Goal: Information Seeking & Learning: Learn about a topic

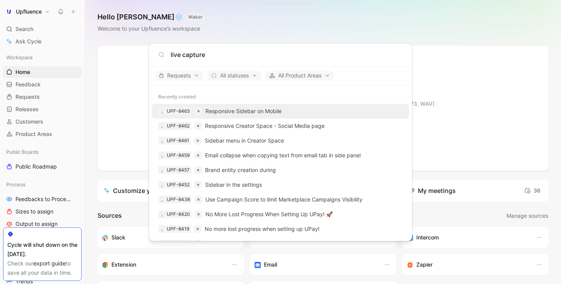
type input "live capture"
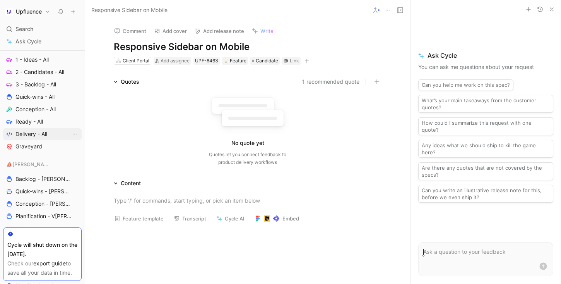
scroll to position [311, 0]
click at [44, 120] on link "Ready - All" at bounding box center [42, 122] width 79 height 12
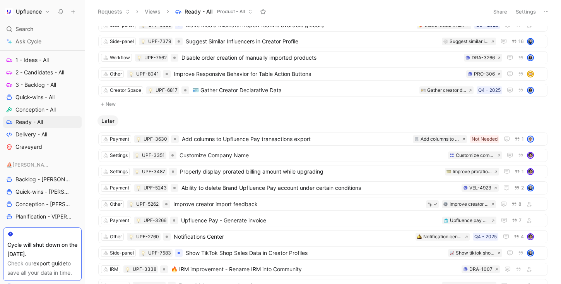
scroll to position [445, 0]
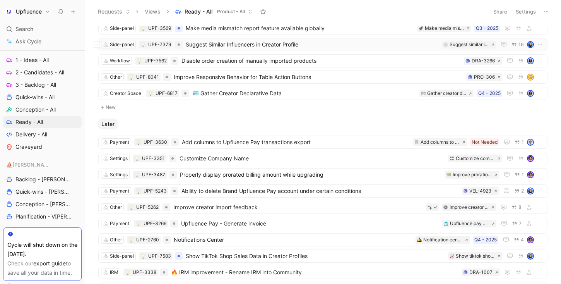
click at [374, 41] on span "Suggest Similar Influencers in Creator Profile" at bounding box center [312, 44] width 253 height 9
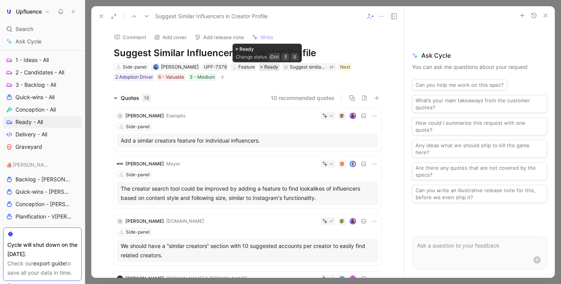
click at [269, 69] on span "Ready" at bounding box center [271, 67] width 14 height 8
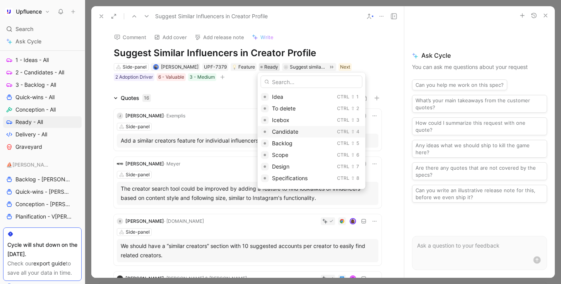
click at [286, 131] on span "Candidate" at bounding box center [285, 131] width 26 height 7
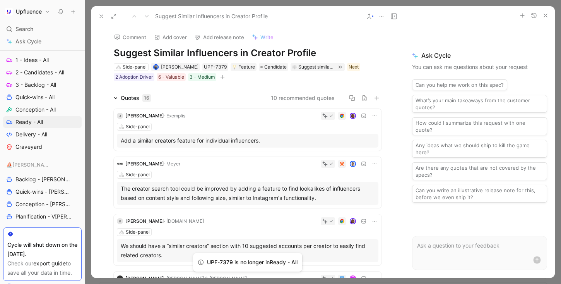
click at [101, 15] on icon at bounding box center [101, 16] width 6 height 6
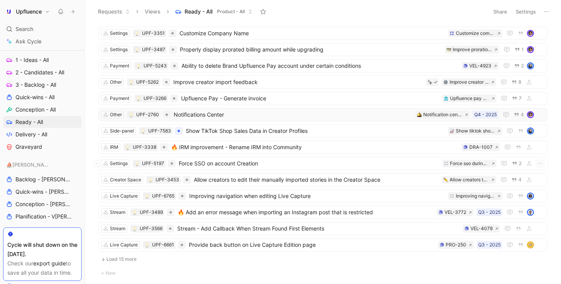
scroll to position [559, 0]
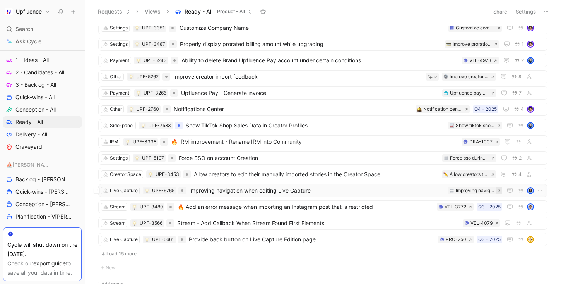
click at [496, 190] on button at bounding box center [499, 190] width 6 height 8
click at [334, 238] on span "Provide back button on Live Capture Edition page" at bounding box center [312, 238] width 246 height 9
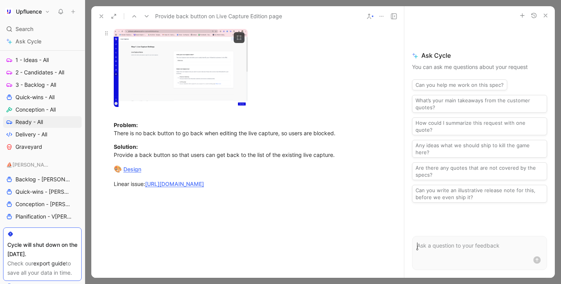
scroll to position [198, 0]
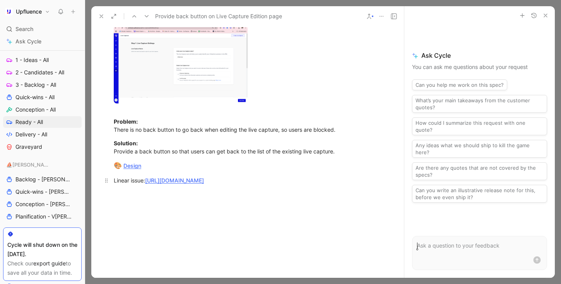
click at [204, 182] on link "[URL][DOMAIN_NAME]" at bounding box center [174, 180] width 59 height 7
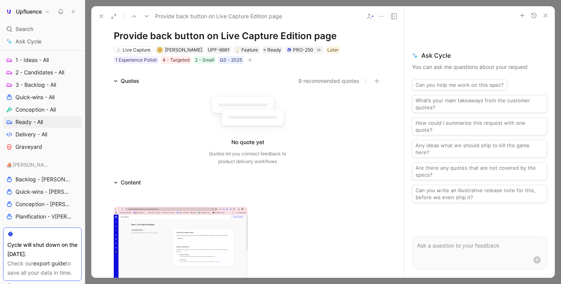
scroll to position [0, 0]
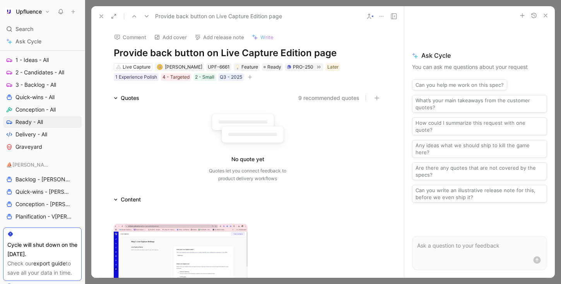
click at [101, 14] on icon at bounding box center [101, 16] width 6 height 6
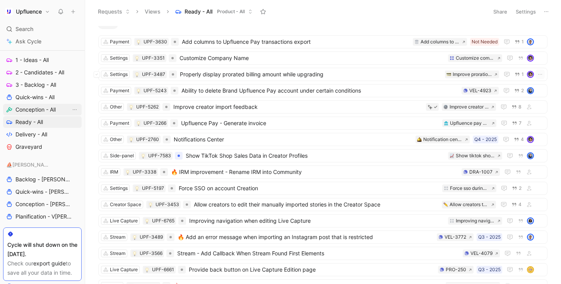
scroll to position [480, 0]
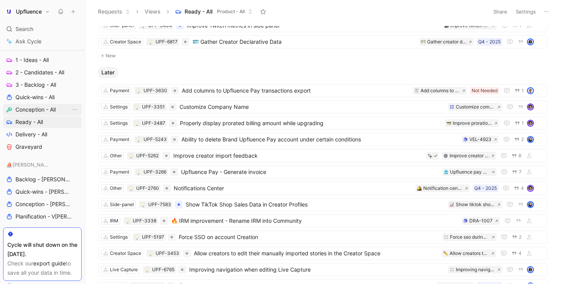
click at [51, 111] on span "Conception - All" at bounding box center [35, 110] width 40 height 8
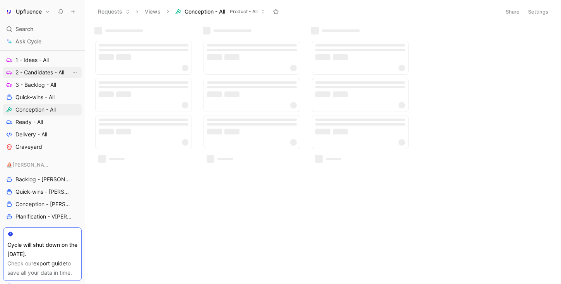
click at [44, 70] on span "2 - Candidates - All" at bounding box center [39, 72] width 49 height 8
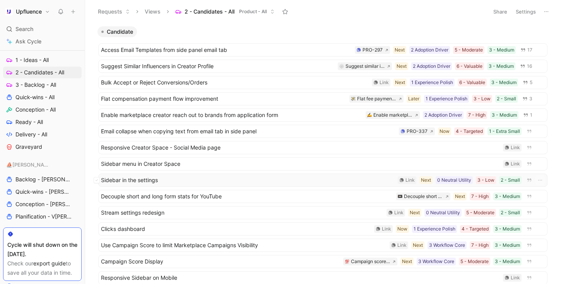
click at [187, 180] on span "Sidebar in the settings" at bounding box center [248, 179] width 294 height 9
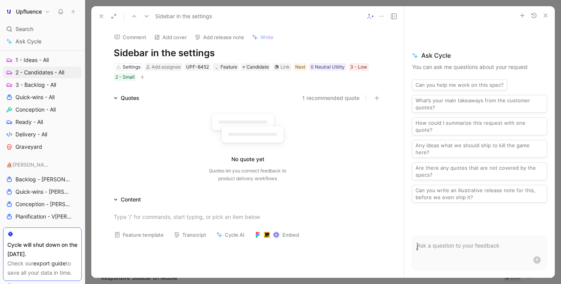
click at [146, 51] on h1 "Sidebar in the settings" at bounding box center [248, 53] width 268 height 12
click at [188, 106] on div "No quote yet Quotes let you connect feedback to product delivery workflows" at bounding box center [248, 144] width 268 height 83
click at [101, 14] on icon at bounding box center [101, 16] width 6 height 6
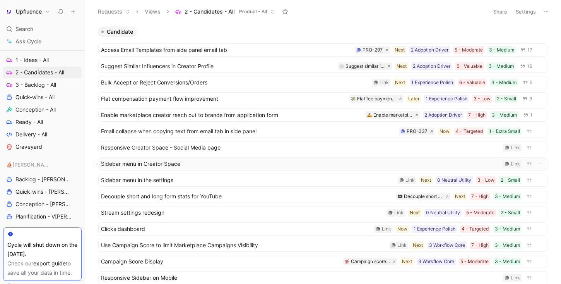
click at [233, 162] on span "Sidebar menu in Creator Space" at bounding box center [300, 163] width 399 height 9
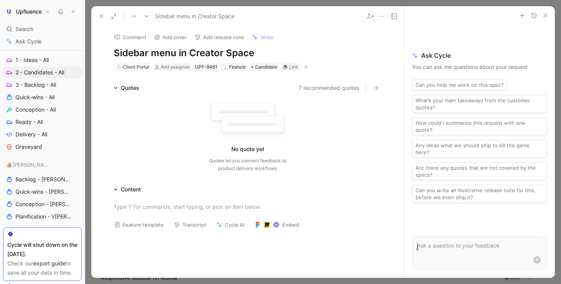
click at [306, 66] on icon "button" at bounding box center [306, 67] width 0 height 4
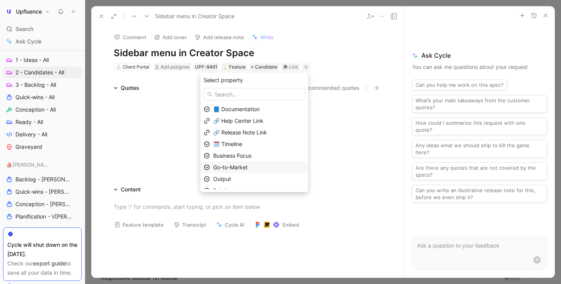
scroll to position [19, 0]
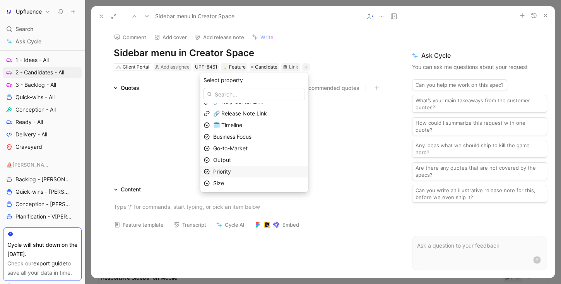
click at [252, 173] on div "Priority" at bounding box center [259, 171] width 92 height 9
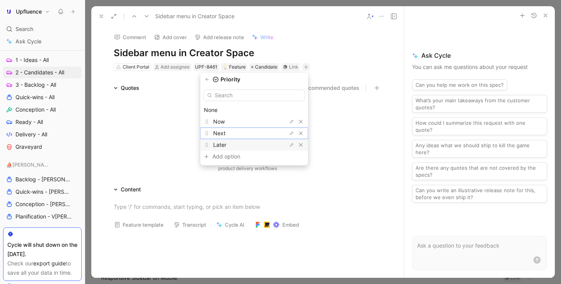
drag, startPoint x: 257, startPoint y: 133, endPoint x: 253, endPoint y: 141, distance: 8.8
click at [253, 141] on div "None Now Next Later Add option To pick up a draggable item, press the space bar…" at bounding box center [254, 125] width 108 height 79
click at [253, 141] on div "Later" at bounding box center [242, 144] width 58 height 9
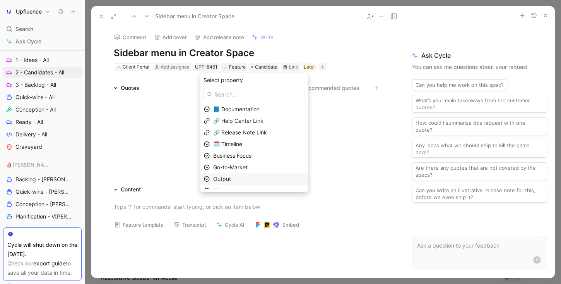
scroll to position [7, 0]
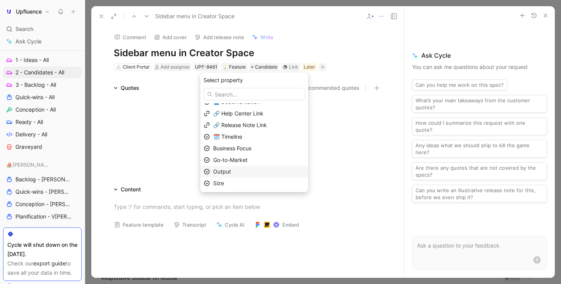
click at [260, 166] on div "Output" at bounding box center [254, 172] width 108 height 12
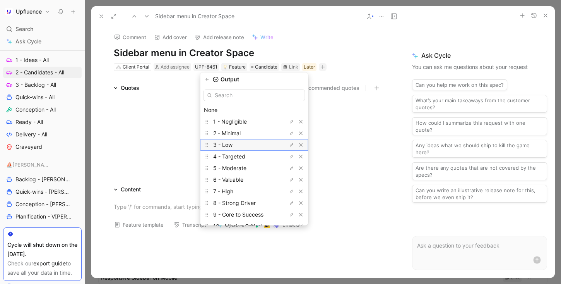
click at [252, 143] on div "3 - Low" at bounding box center [242, 144] width 58 height 9
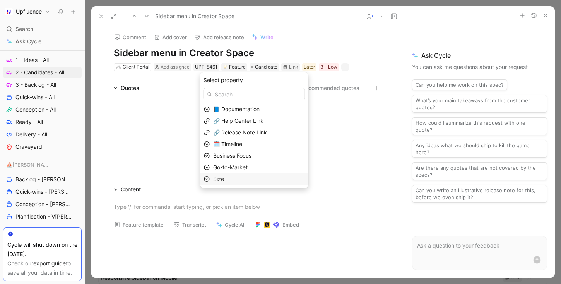
click at [241, 176] on div "Size" at bounding box center [259, 178] width 92 height 9
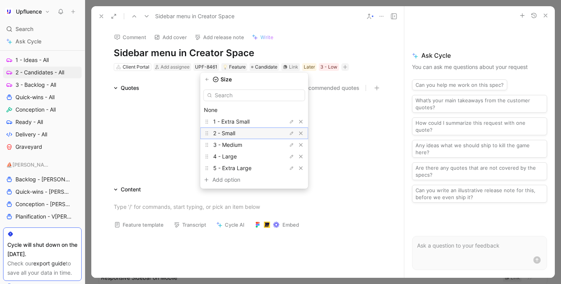
click at [235, 131] on span "2 - Small" at bounding box center [224, 133] width 22 height 7
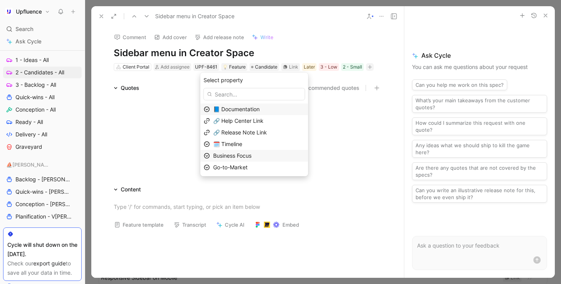
click at [251, 157] on span "Business Focus" at bounding box center [232, 155] width 38 height 7
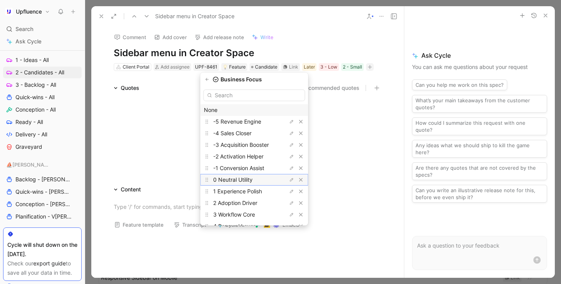
click at [253, 178] on span "0 Neutral Utility" at bounding box center [232, 179] width 39 height 7
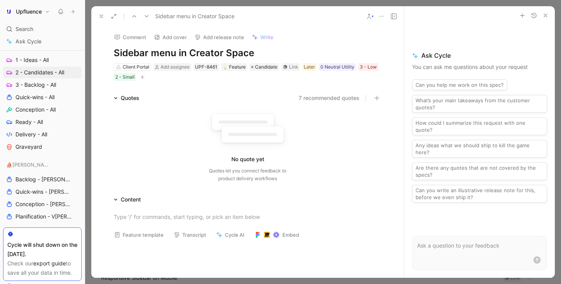
click at [103, 18] on icon at bounding box center [101, 16] width 6 height 6
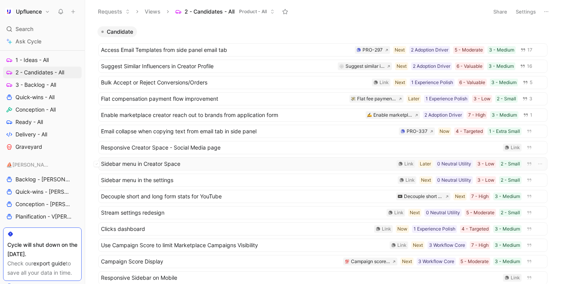
click at [219, 165] on span "Sidebar menu in Creator Space" at bounding box center [247, 163] width 293 height 9
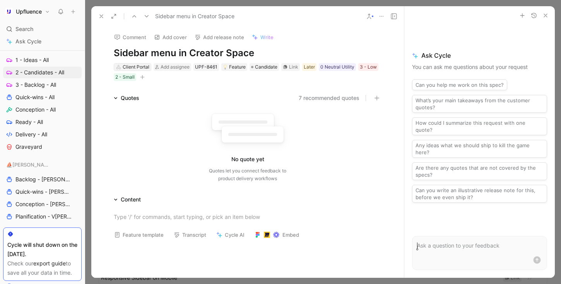
click at [141, 67] on div "Client Portal" at bounding box center [136, 67] width 27 height 8
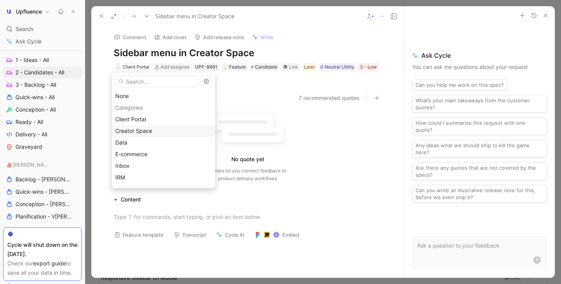
click at [167, 127] on div "Creator Space" at bounding box center [163, 130] width 97 height 9
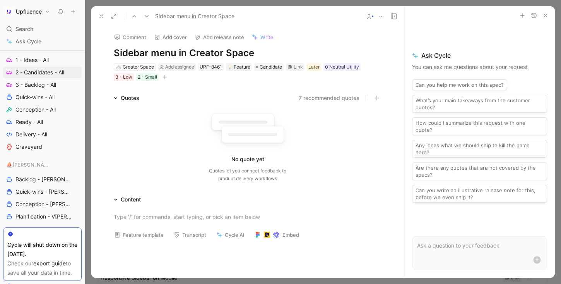
click at [100, 12] on button at bounding box center [101, 16] width 11 height 11
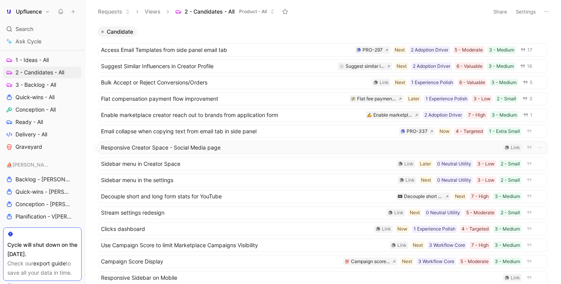
click at [260, 149] on span "Responsive Creator Space - Social Media page" at bounding box center [300, 147] width 399 height 9
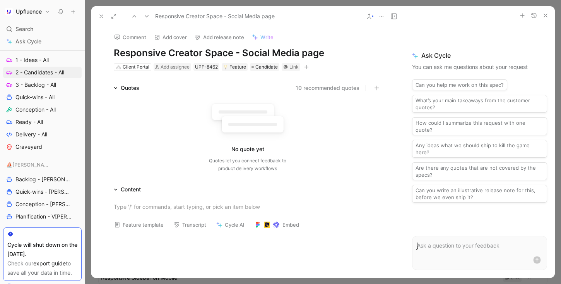
click at [303, 69] on button "button" at bounding box center [307, 67] width 8 height 8
click at [125, 67] on div "Client Portal" at bounding box center [136, 67] width 27 height 8
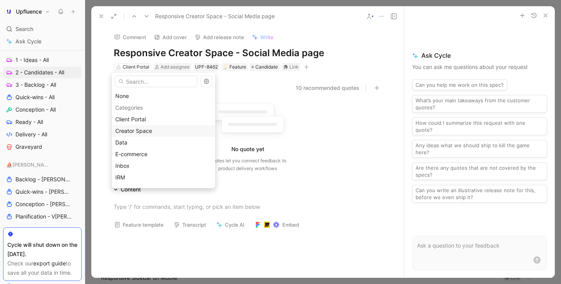
click at [142, 125] on div "Creator Space" at bounding box center [164, 131] width 104 height 12
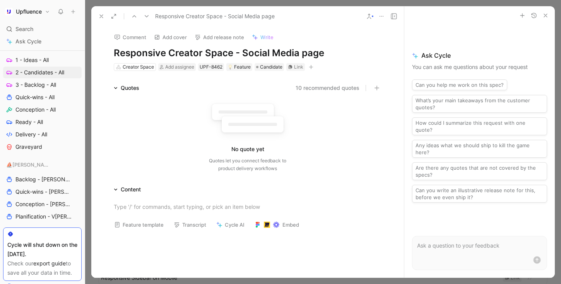
click at [310, 65] on icon "button" at bounding box center [311, 67] width 5 height 5
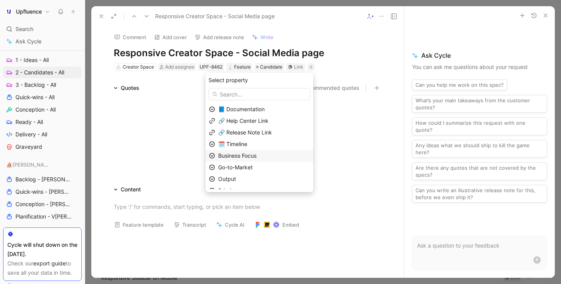
scroll to position [19, 0]
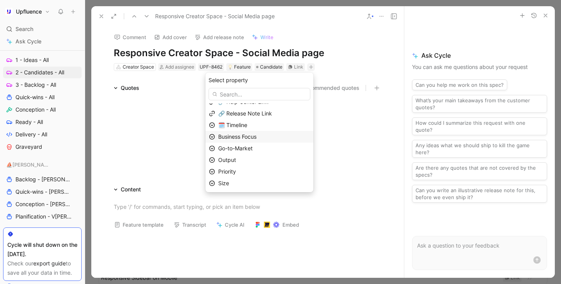
click at [257, 136] on span "Business Focus" at bounding box center [237, 136] width 38 height 7
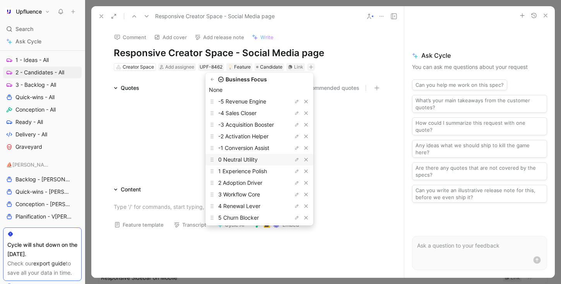
scroll to position [21, 0]
click at [255, 182] on span "2 Adoption Driver" at bounding box center [240, 181] width 44 height 7
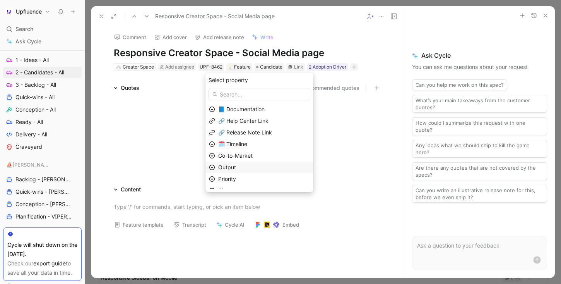
click at [246, 168] on div "Output" at bounding box center [264, 167] width 92 height 9
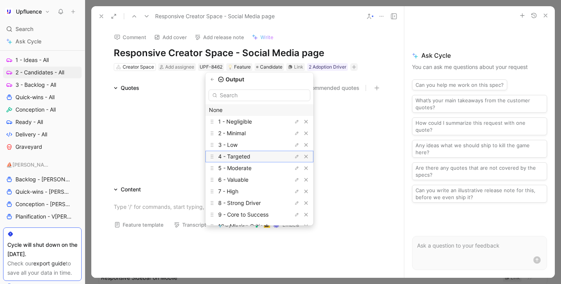
click at [250, 159] on span "4 - Targeted" at bounding box center [234, 156] width 32 height 7
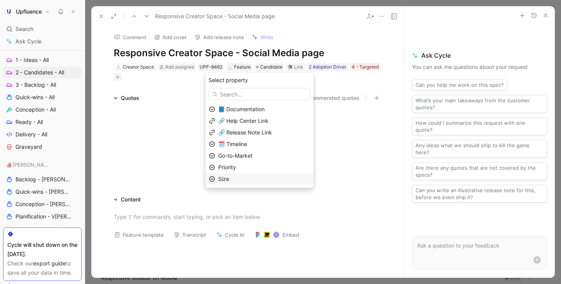
click at [243, 177] on div "Size" at bounding box center [264, 178] width 92 height 9
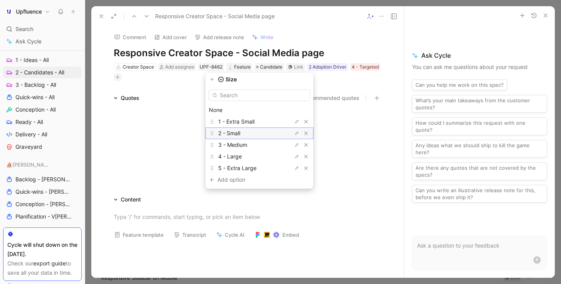
click at [240, 135] on span "2 - Small" at bounding box center [229, 133] width 22 height 7
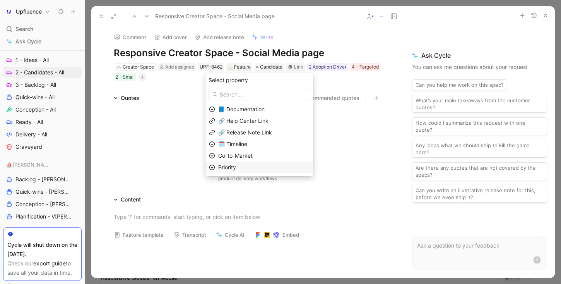
click at [236, 165] on span "Priority" at bounding box center [227, 167] width 18 height 7
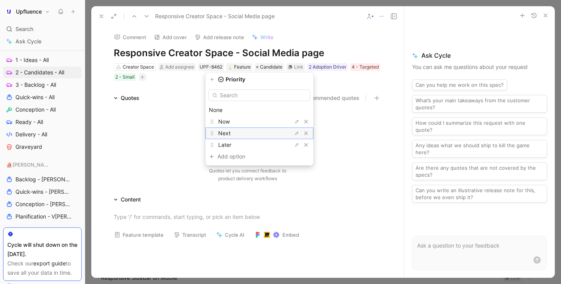
click at [231, 134] on span "Next" at bounding box center [224, 133] width 12 height 7
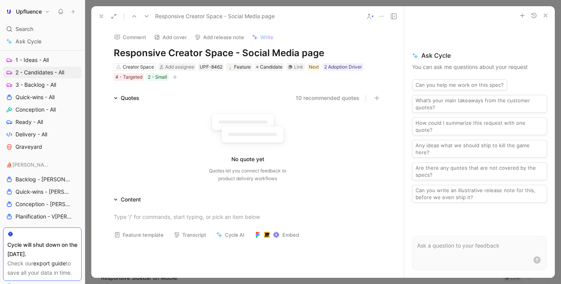
click at [99, 12] on button at bounding box center [101, 16] width 11 height 11
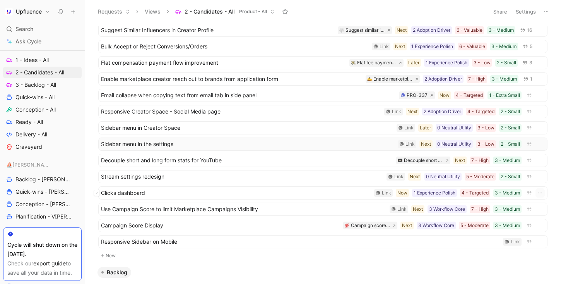
scroll to position [41, 0]
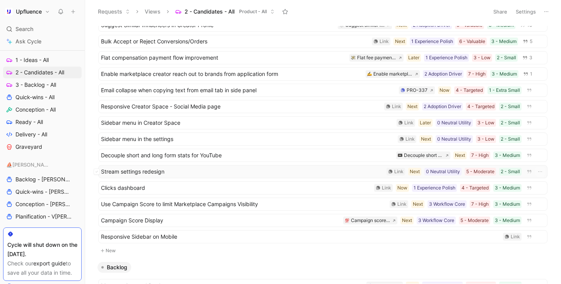
click at [270, 172] on span "Stream settings redesign" at bounding box center [242, 171] width 282 height 9
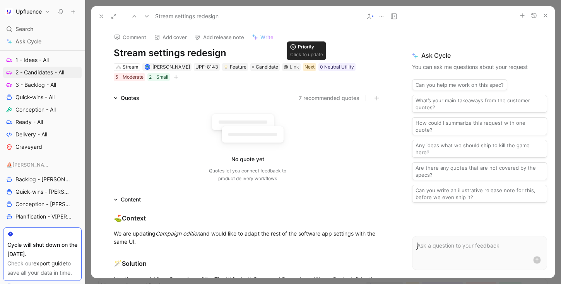
click at [304, 67] on div "Next" at bounding box center [309, 67] width 10 height 8
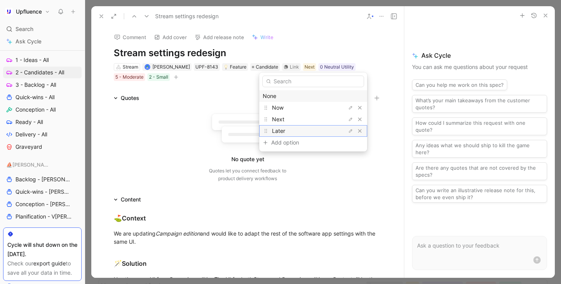
click at [299, 128] on div "Later" at bounding box center [301, 130] width 58 height 9
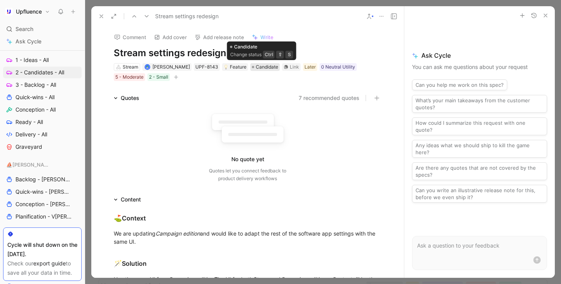
click at [261, 67] on span "Candidate" at bounding box center [267, 67] width 22 height 8
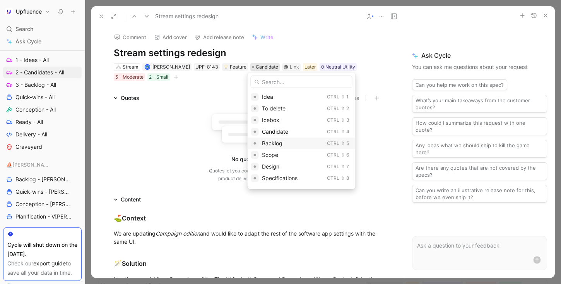
click at [276, 141] on span "Backlog" at bounding box center [272, 143] width 21 height 7
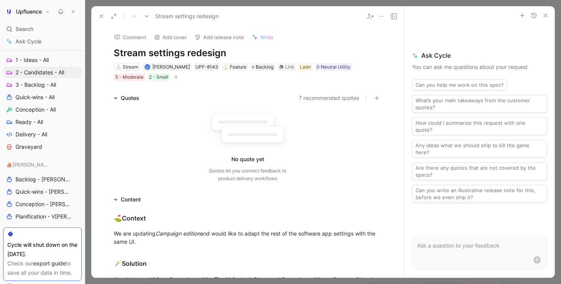
click at [103, 15] on icon at bounding box center [101, 16] width 6 height 6
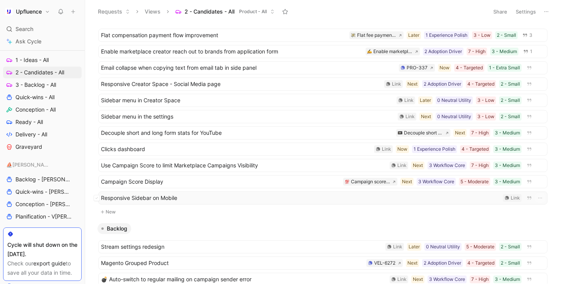
scroll to position [75, 0]
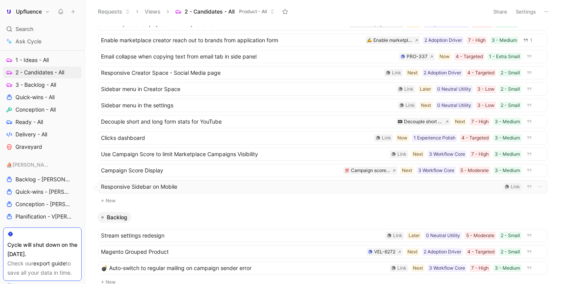
click at [242, 184] on span "Responsive Sidebar on Mobile" at bounding box center [300, 186] width 399 height 9
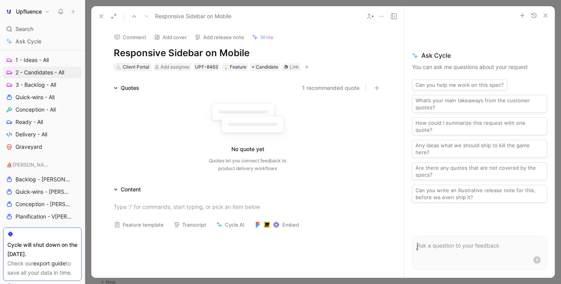
click at [145, 67] on div "Client Portal" at bounding box center [136, 67] width 27 height 8
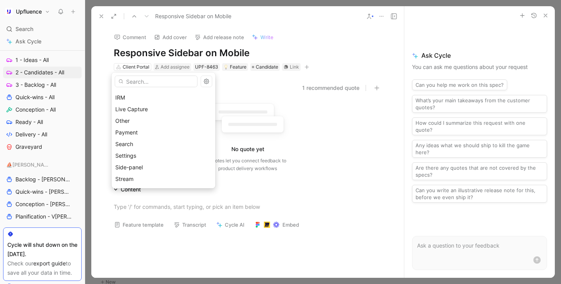
scroll to position [85, 0]
click at [153, 117] on div "Other" at bounding box center [163, 115] width 97 height 9
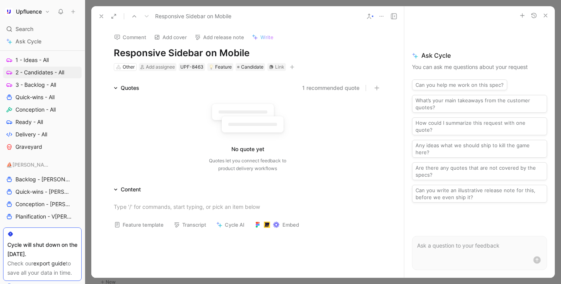
click at [286, 67] on div "Other Add assignee UPF-8463 Feature Candidate Link" at bounding box center [247, 66] width 269 height 9
click at [290, 66] on icon "button" at bounding box center [292, 67] width 5 height 5
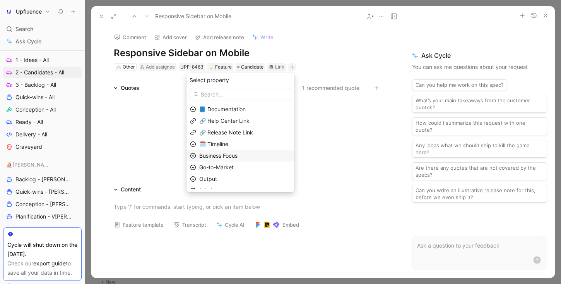
scroll to position [19, 0]
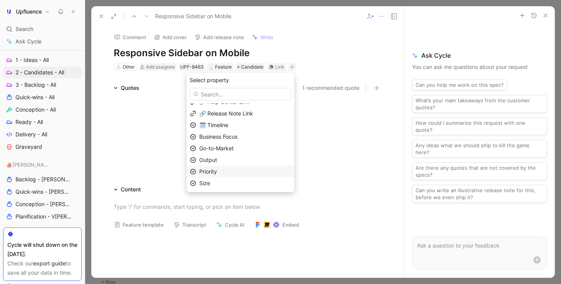
click at [236, 169] on div "Priority" at bounding box center [245, 171] width 92 height 9
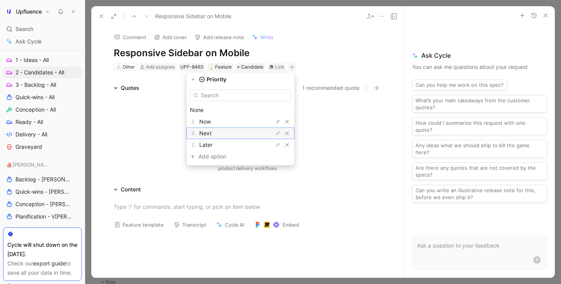
click at [221, 130] on div "Next" at bounding box center [228, 132] width 58 height 9
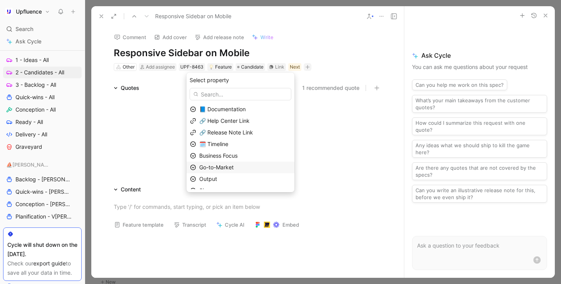
scroll to position [7, 0]
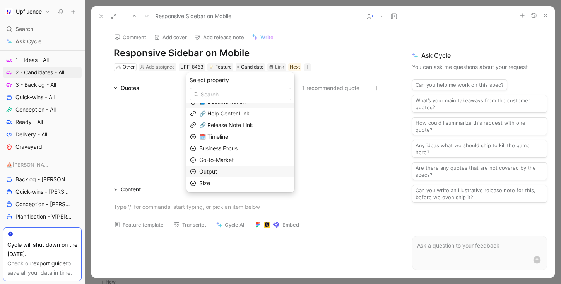
click at [227, 169] on div "Output" at bounding box center [245, 171] width 92 height 9
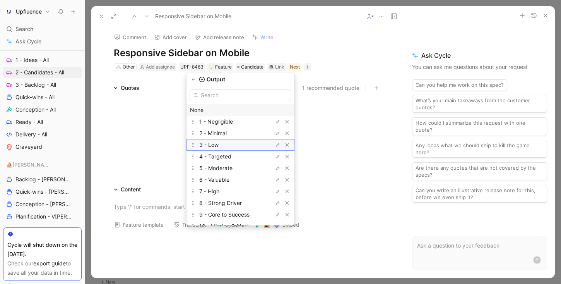
click at [238, 144] on div "3 - Low" at bounding box center [228, 144] width 58 height 9
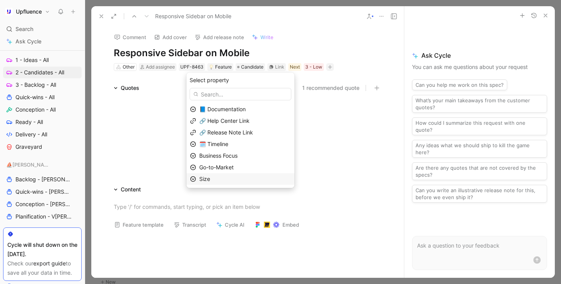
click at [228, 177] on div "Size" at bounding box center [245, 178] width 92 height 9
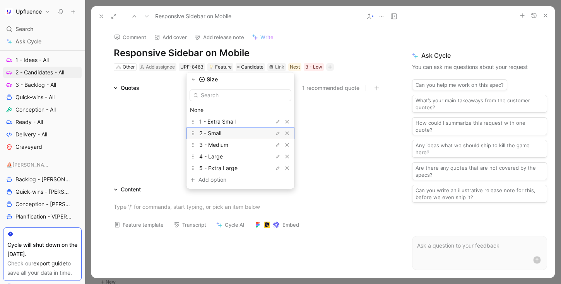
click at [229, 132] on div "2 - Small" at bounding box center [228, 132] width 58 height 9
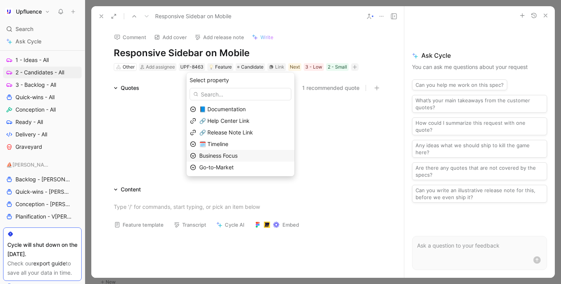
click at [233, 156] on span "Business Focus" at bounding box center [218, 155] width 38 height 7
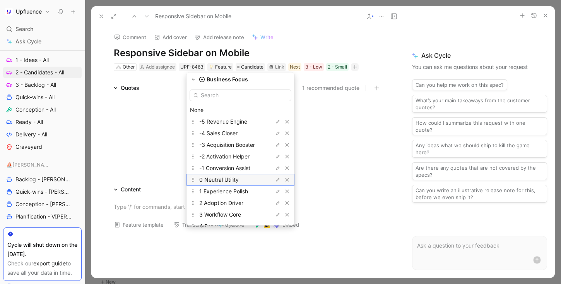
click at [238, 176] on span "0 Neutral Utility" at bounding box center [218, 179] width 39 height 7
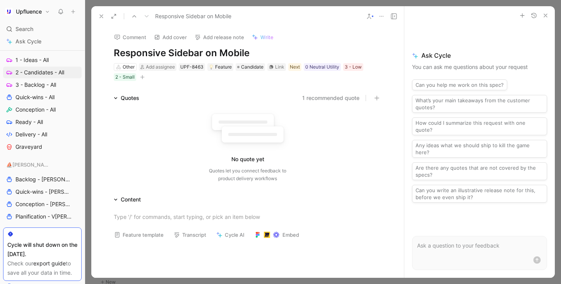
click at [100, 16] on icon at bounding box center [101, 16] width 6 height 6
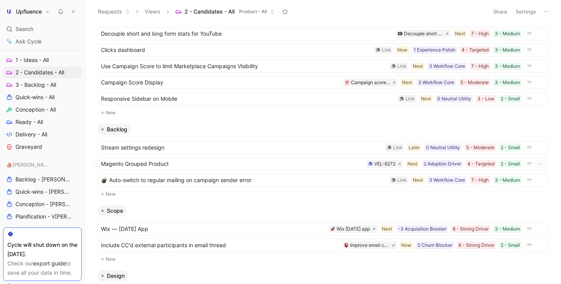
scroll to position [133, 0]
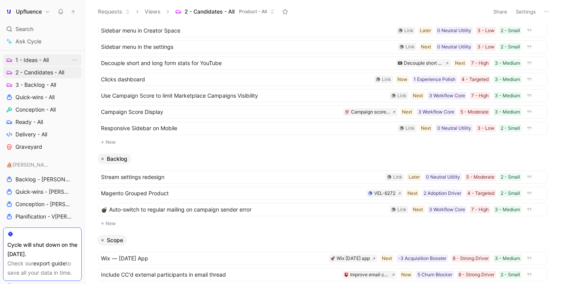
click at [31, 63] on span "1 - Ideas - All" at bounding box center [31, 60] width 33 height 8
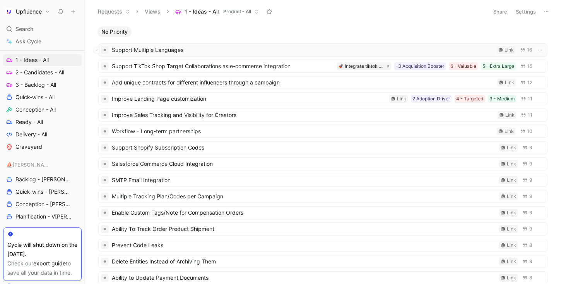
click at [249, 50] on span "Support Multiple Languages" at bounding box center [303, 49] width 382 height 9
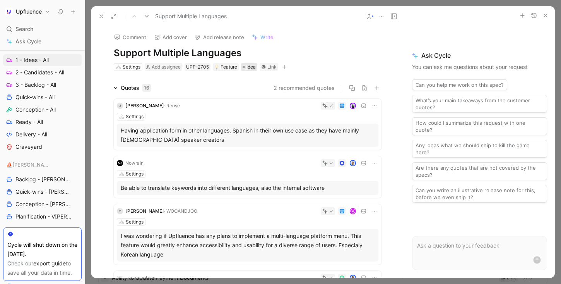
click at [250, 68] on span "Idea" at bounding box center [250, 67] width 9 height 8
click at [281, 63] on button "button" at bounding box center [285, 67] width 8 height 8
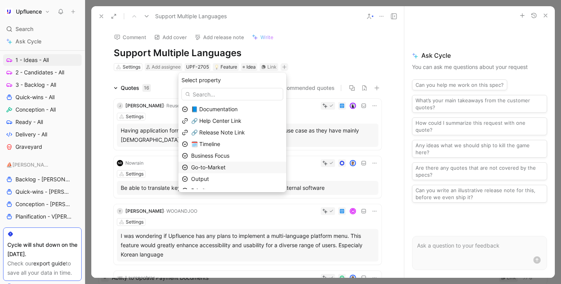
scroll to position [19, 0]
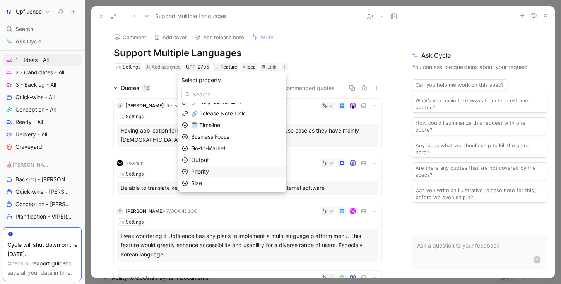
click at [235, 170] on div "Priority" at bounding box center [237, 171] width 92 height 9
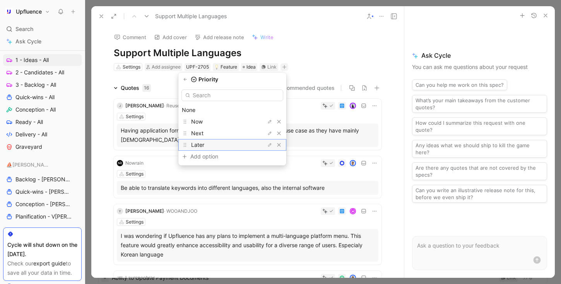
click at [216, 142] on div "Later" at bounding box center [220, 144] width 58 height 9
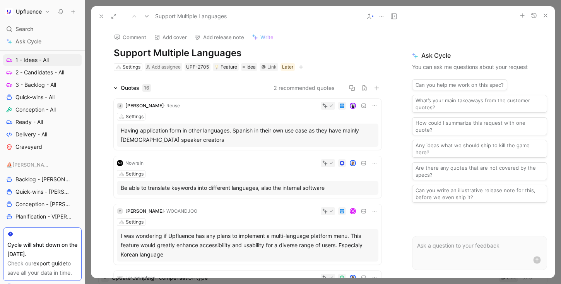
click at [100, 17] on use at bounding box center [101, 16] width 3 height 3
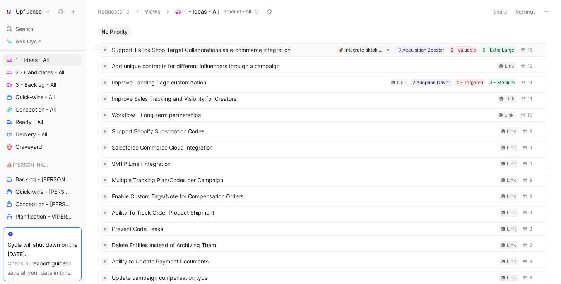
click at [257, 51] on span "Support TikTok Shop Target Collaborations as e-commerce integration" at bounding box center [223, 49] width 222 height 9
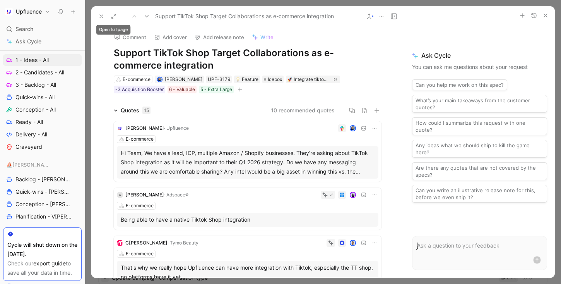
click at [100, 17] on use at bounding box center [101, 16] width 3 height 3
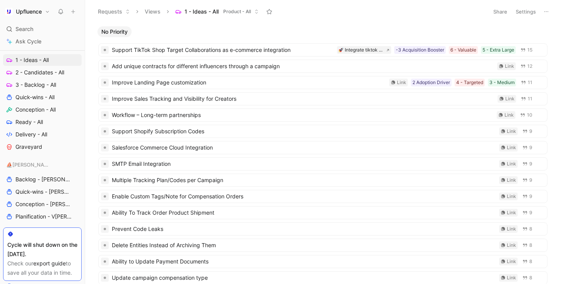
click at [527, 15] on button "Settings" at bounding box center [525, 11] width 27 height 11
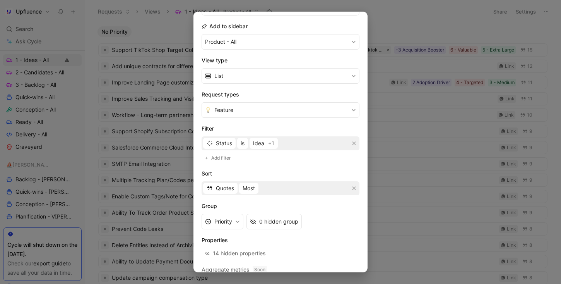
scroll to position [108, 0]
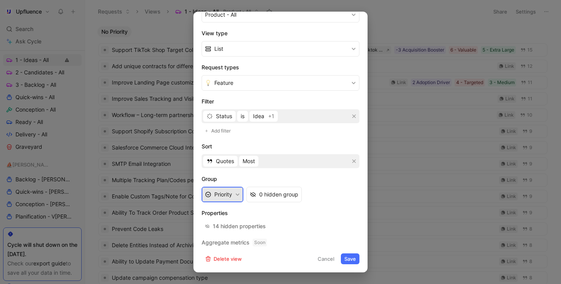
click at [229, 192] on button "Priority" at bounding box center [223, 193] width 42 height 15
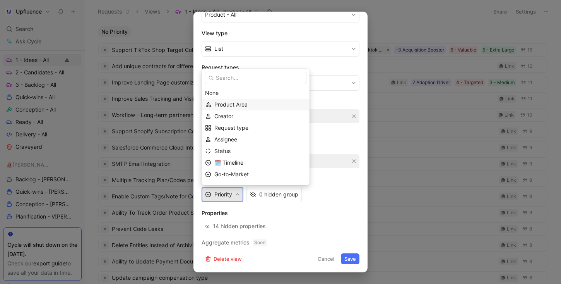
click at [238, 106] on span "Product Area" at bounding box center [230, 104] width 33 height 7
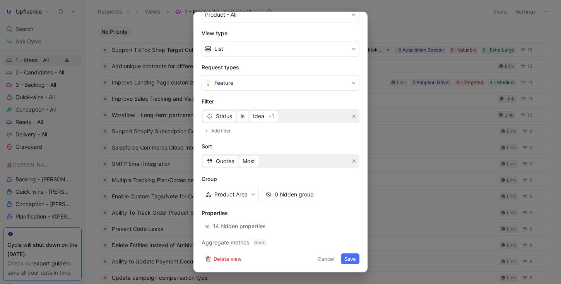
click at [344, 256] on button "Save" at bounding box center [350, 258] width 19 height 11
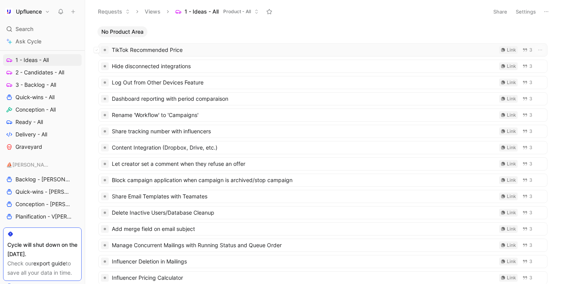
click at [271, 51] on span "TikTok Recommended Price" at bounding box center [304, 49] width 384 height 9
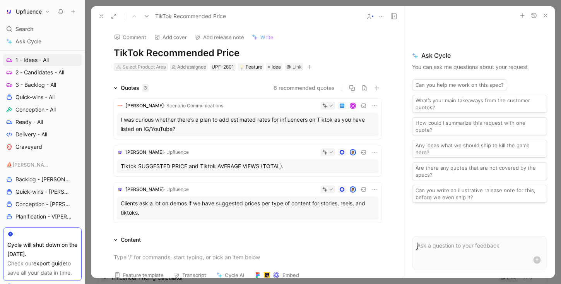
click at [152, 68] on div "Select Product Area" at bounding box center [144, 67] width 43 height 8
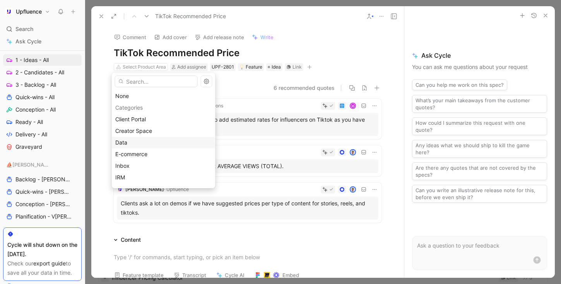
click at [144, 145] on div "Data" at bounding box center [163, 142] width 97 height 9
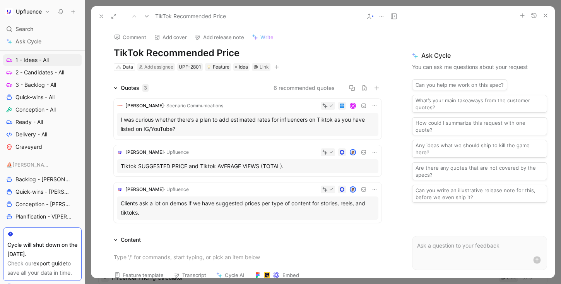
click at [104, 15] on icon at bounding box center [101, 16] width 6 height 6
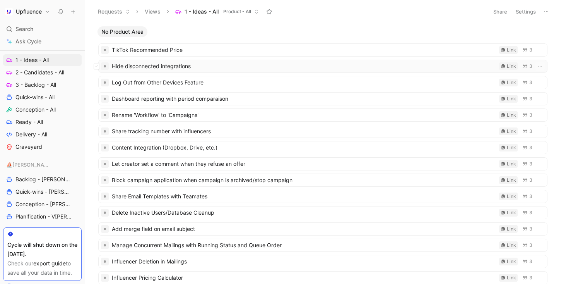
click at [210, 65] on span "Hide disconnected integrations" at bounding box center [304, 66] width 384 height 9
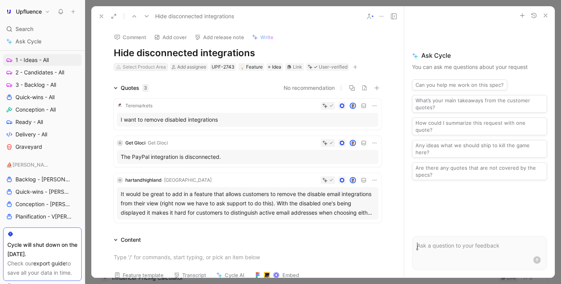
click at [142, 64] on div "Select Product Area" at bounding box center [144, 67] width 43 height 8
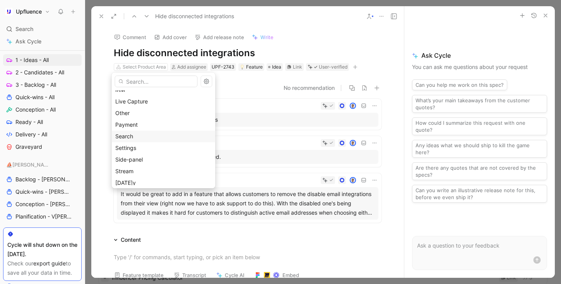
scroll to position [114, 0]
click at [157, 121] on div "Settings" at bounding box center [163, 120] width 97 height 9
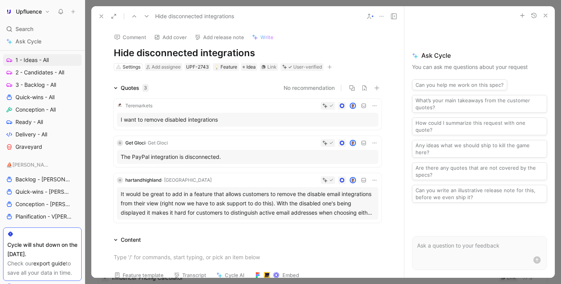
click at [147, 15] on icon at bounding box center [147, 16] width 6 height 6
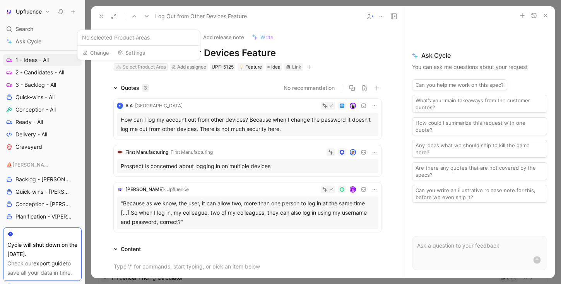
click at [130, 66] on div "Select Product Area" at bounding box center [144, 67] width 43 height 8
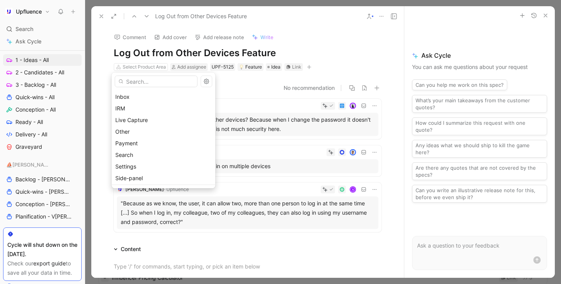
scroll to position [63, 0]
click at [146, 139] on div "Other" at bounding box center [163, 137] width 97 height 9
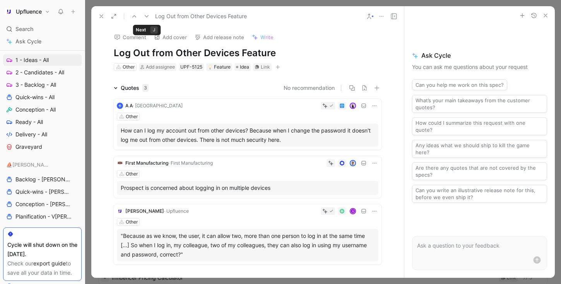
click at [145, 14] on icon at bounding box center [147, 16] width 6 height 6
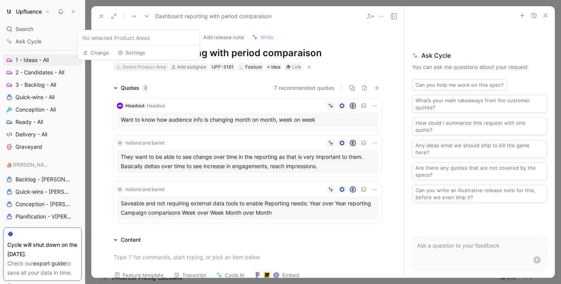
click at [150, 65] on div "Select Product Area" at bounding box center [144, 67] width 43 height 8
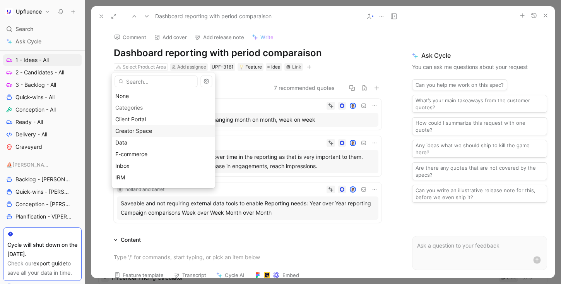
scroll to position [19, 0]
click at [151, 132] on div "E-commerce" at bounding box center [163, 134] width 97 height 9
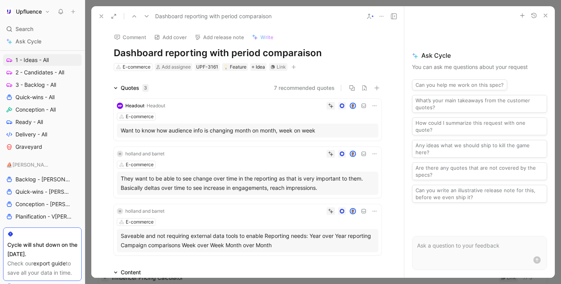
click at [145, 15] on icon at bounding box center [147, 16] width 6 height 6
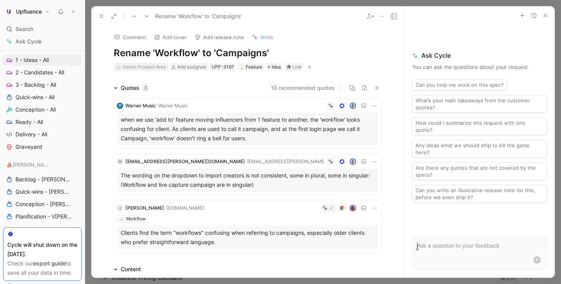
click at [153, 65] on div "Select Product Area" at bounding box center [144, 67] width 43 height 8
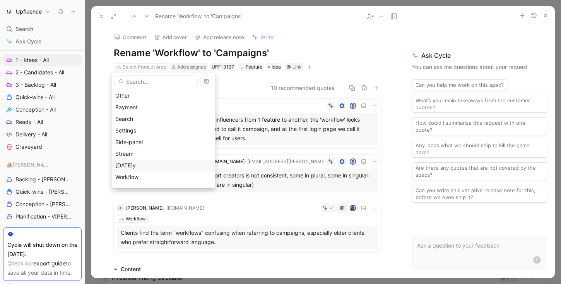
scroll to position [105, 0]
click at [145, 176] on div "Workflow" at bounding box center [163, 176] width 97 height 9
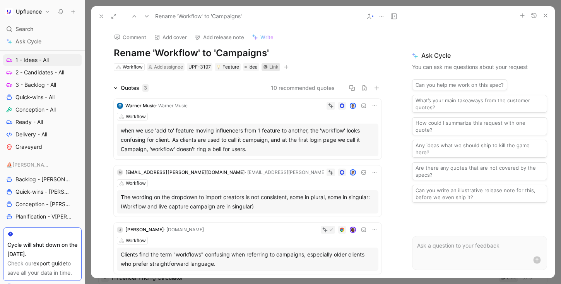
click at [269, 65] on div "Link" at bounding box center [273, 67] width 9 height 8
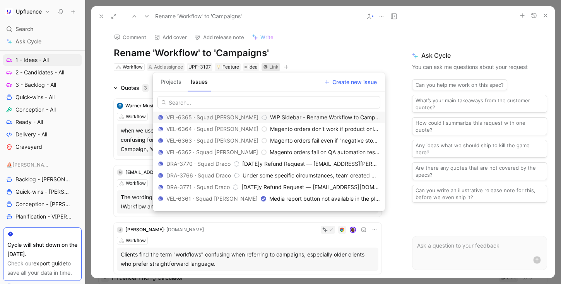
click at [270, 117] on span "WIP Sidebar - Rename Workflow to Campaigns" at bounding box center [329, 117] width 119 height 7
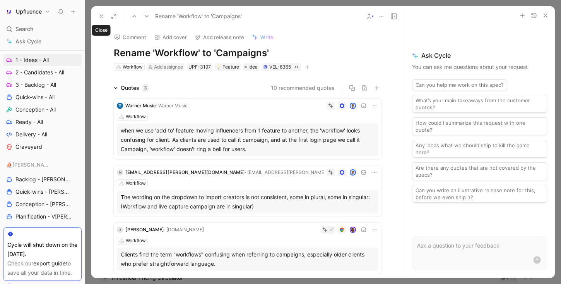
click at [104, 16] on icon at bounding box center [101, 16] width 6 height 6
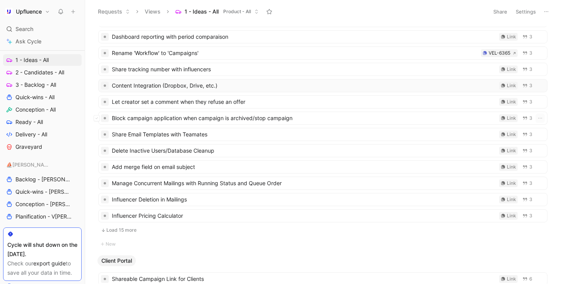
scroll to position [65, 0]
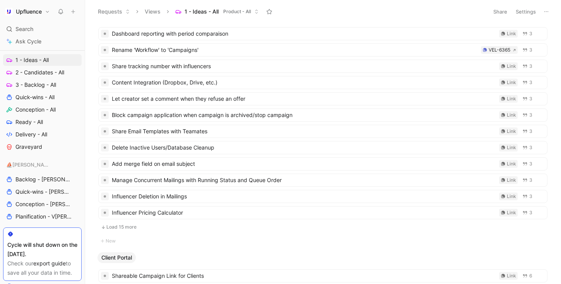
click at [224, 226] on button "Load 15 more" at bounding box center [322, 226] width 449 height 9
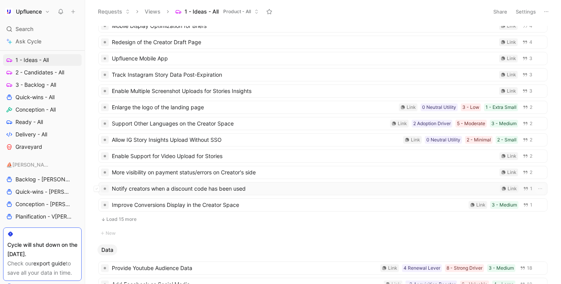
scroll to position [559, 0]
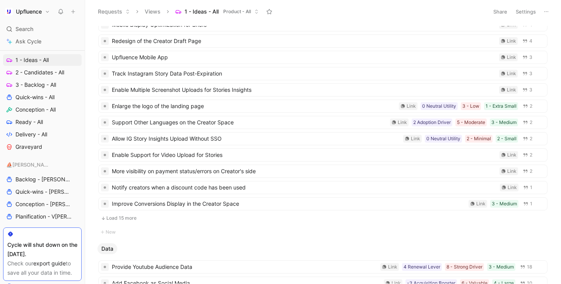
click at [303, 221] on button "Load 15 more" at bounding box center [322, 217] width 449 height 9
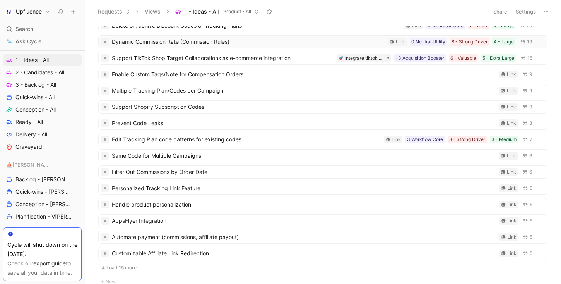
scroll to position [1257, 0]
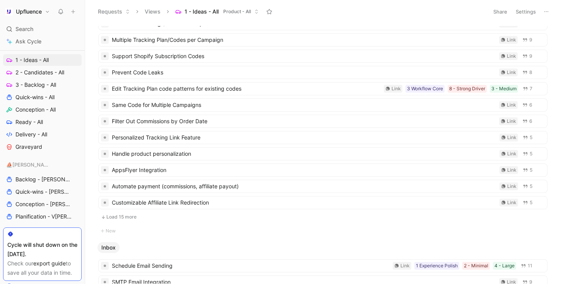
click at [155, 214] on button "Load 15 more" at bounding box center [322, 216] width 449 height 9
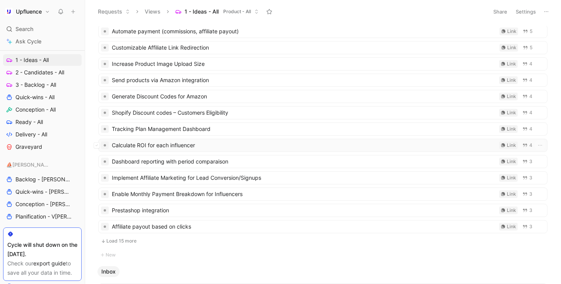
scroll to position [1480, 0]
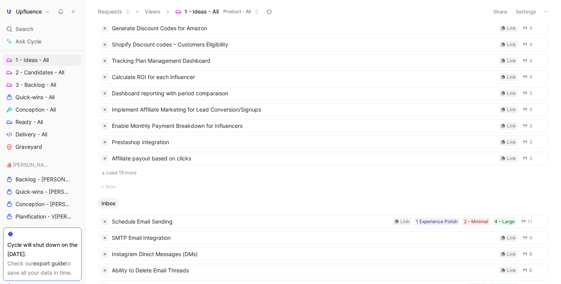
click at [243, 174] on button "Load 15 more" at bounding box center [322, 172] width 449 height 9
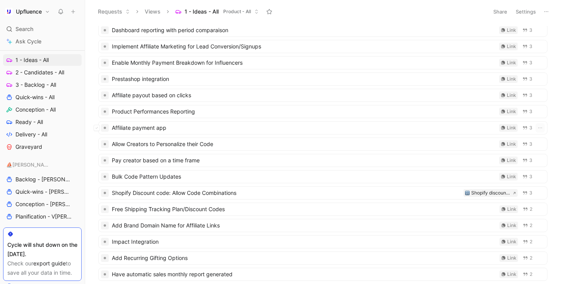
scroll to position [1616, 0]
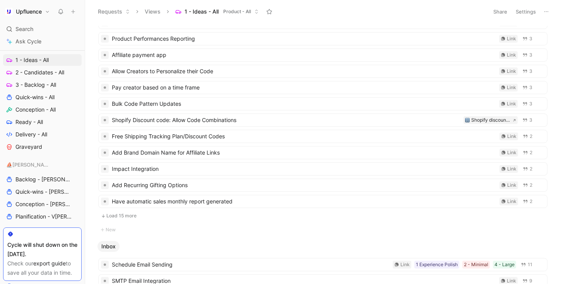
click at [221, 215] on button "Load 15 more" at bounding box center [322, 215] width 449 height 9
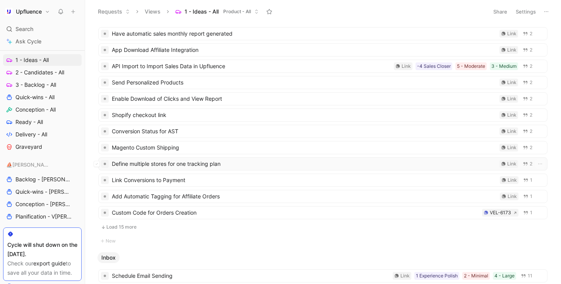
scroll to position [1829, 0]
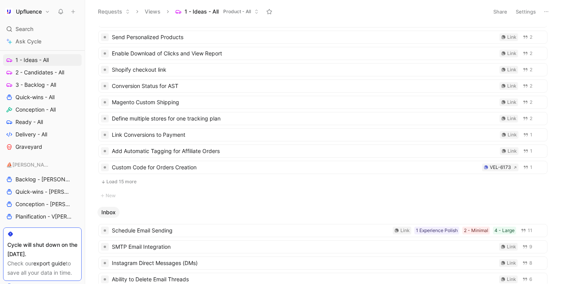
click at [228, 183] on button "Load 15 more" at bounding box center [322, 181] width 449 height 9
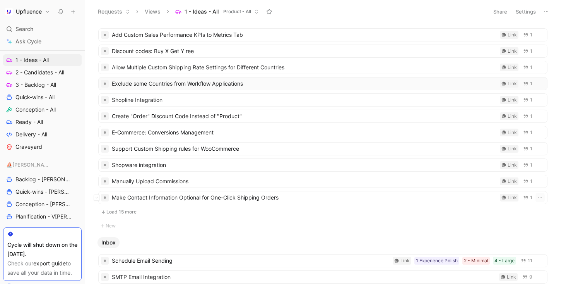
scroll to position [2074, 0]
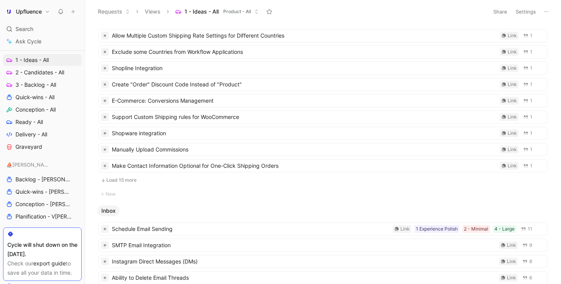
click at [242, 182] on button "Load 15 more" at bounding box center [322, 179] width 449 height 9
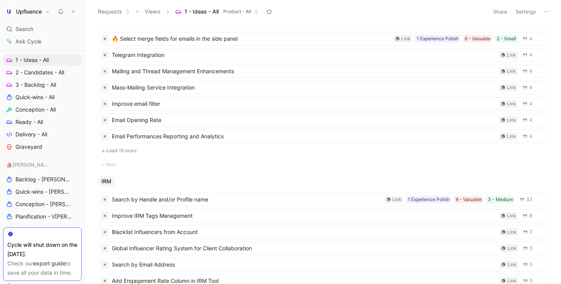
scroll to position [2428, 0]
click at [194, 150] on button "Load 15 more" at bounding box center [322, 150] width 449 height 9
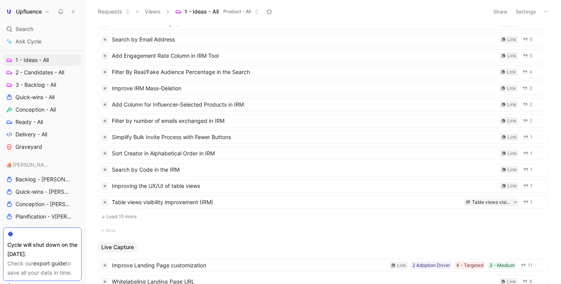
scroll to position [2834, 0]
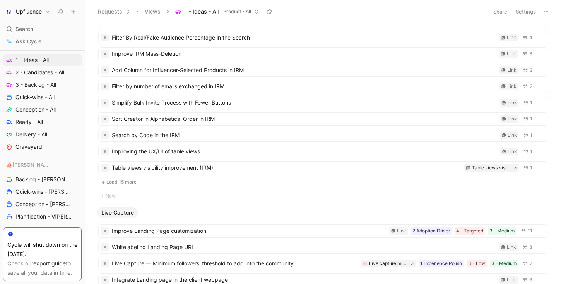
click at [236, 181] on button "Load 15 more" at bounding box center [322, 181] width 449 height 9
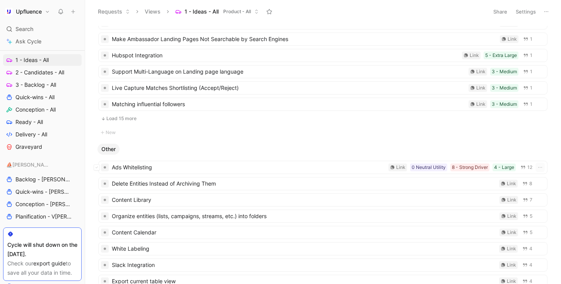
scroll to position [3241, 0]
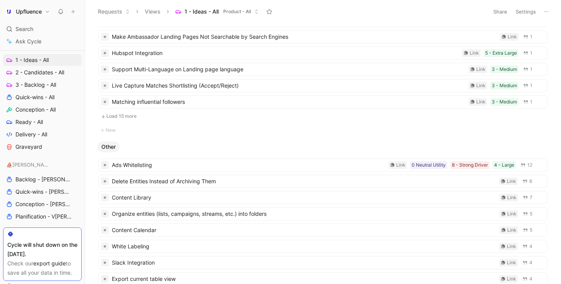
click at [257, 117] on button "Load 15 more" at bounding box center [322, 115] width 449 height 9
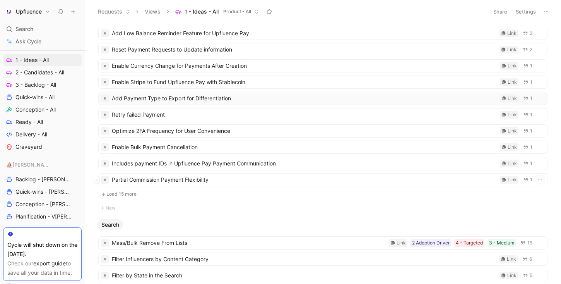
scroll to position [3782, 0]
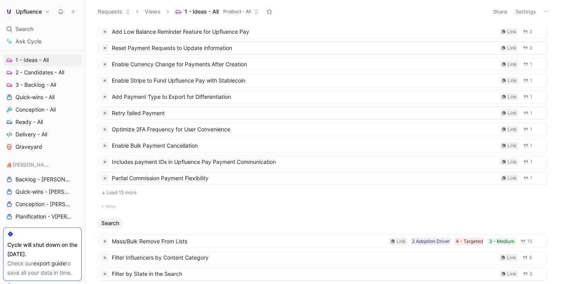
click at [269, 196] on button "Load 15 more" at bounding box center [322, 192] width 449 height 9
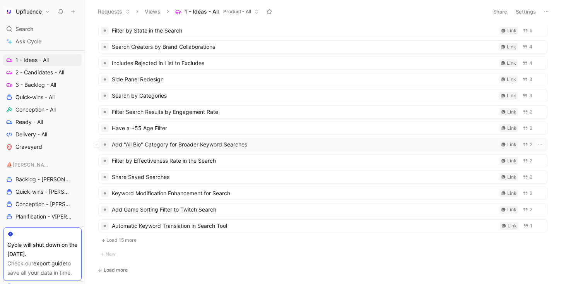
scroll to position [4106, 0]
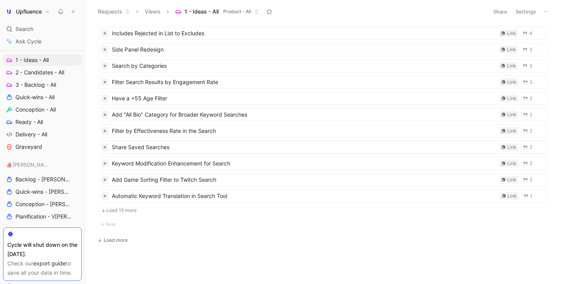
click at [246, 205] on button "Load 15 more" at bounding box center [322, 209] width 449 height 9
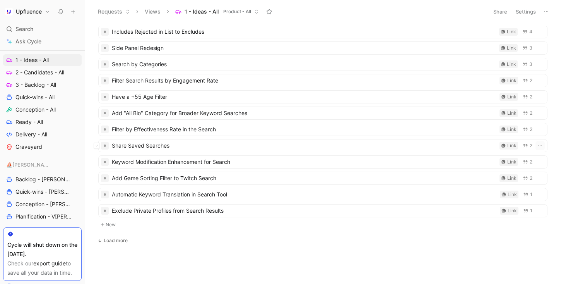
scroll to position [4108, 0]
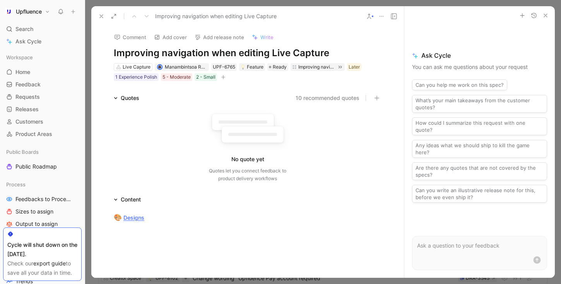
click at [369, 19] on icon at bounding box center [369, 16] width 6 height 6
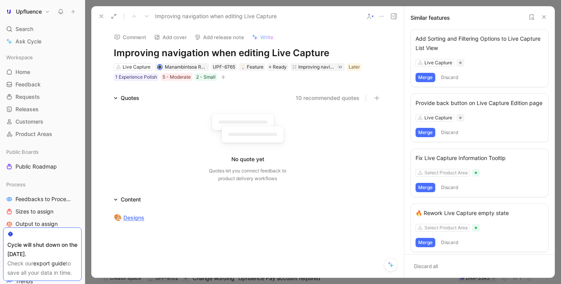
click at [422, 137] on button "Merge" at bounding box center [426, 132] width 20 height 9
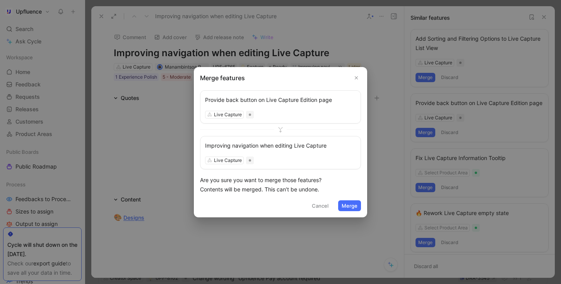
click at [351, 206] on button "Merge" at bounding box center [349, 205] width 23 height 11
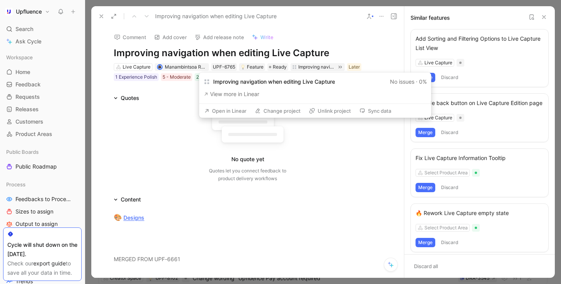
click at [236, 111] on button "Open in Linear" at bounding box center [225, 110] width 49 height 11
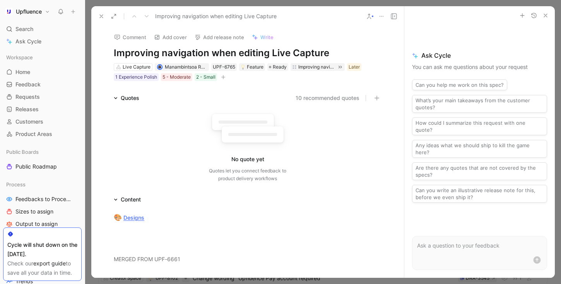
click at [371, 14] on icon at bounding box center [369, 16] width 6 height 6
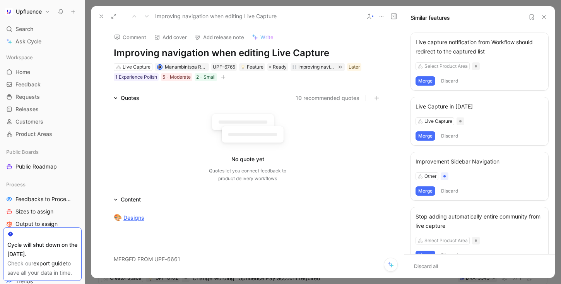
scroll to position [218, 0]
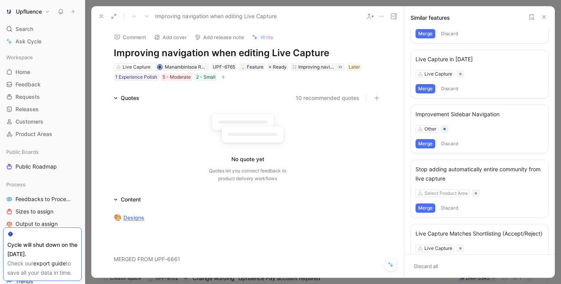
click at [102, 16] on icon at bounding box center [101, 16] width 6 height 6
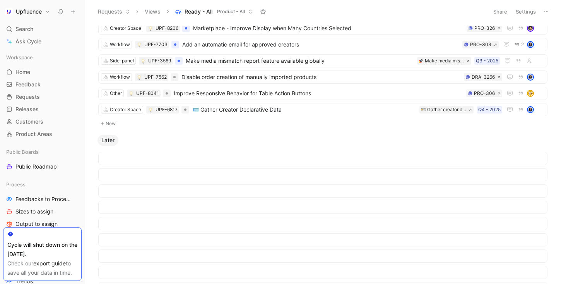
scroll to position [68, 0]
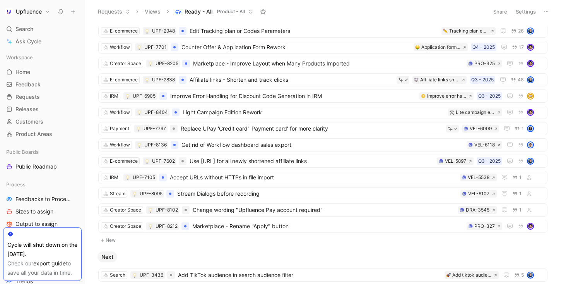
click at [529, 14] on button "Settings" at bounding box center [525, 11] width 27 height 11
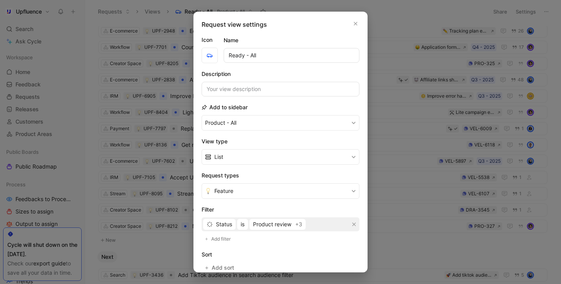
click at [384, 17] on div at bounding box center [280, 142] width 561 height 284
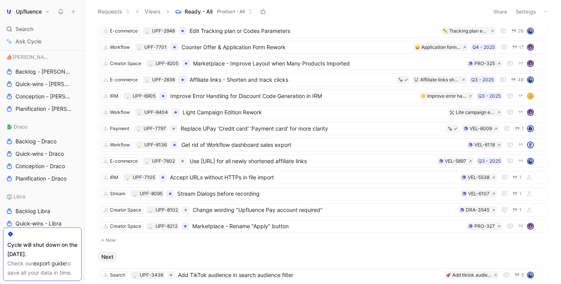
scroll to position [419, 0]
click at [43, 106] on span "Planification - V[PERSON_NAME]" at bounding box center [42, 108] width 55 height 8
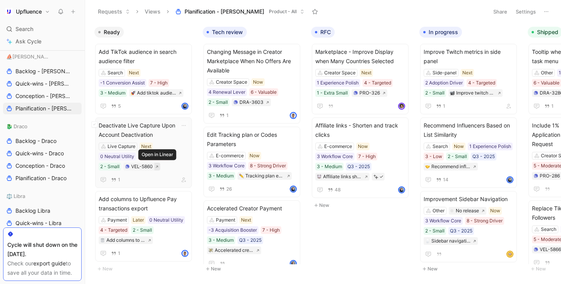
click at [157, 167] on icon at bounding box center [156, 166] width 3 height 3
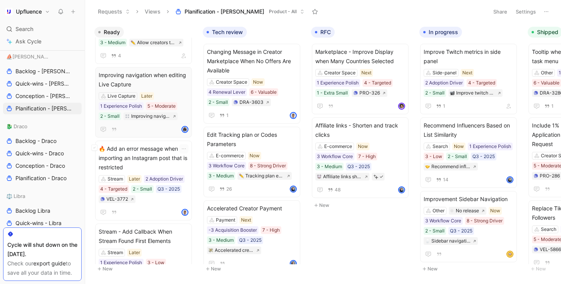
scroll to position [656, 0]
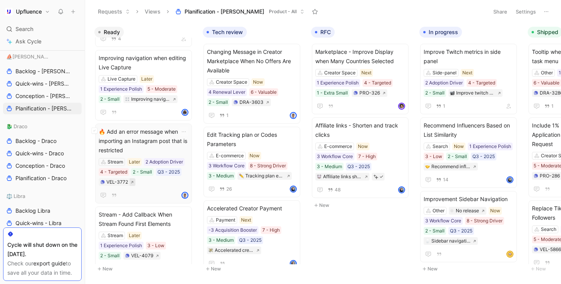
click at [133, 181] on icon at bounding box center [131, 181] width 3 height 3
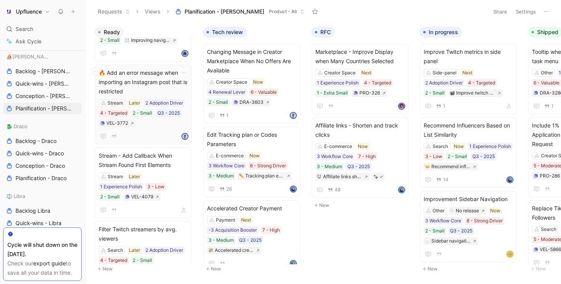
scroll to position [716, 0]
click at [157, 197] on button at bounding box center [158, 196] width 6 height 8
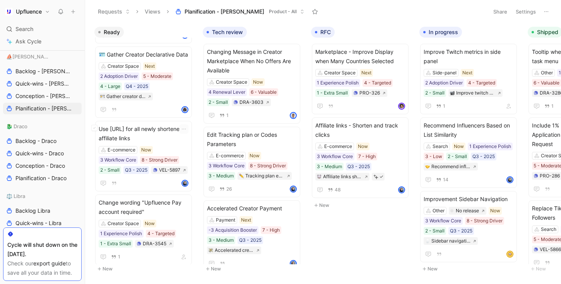
scroll to position [885, 0]
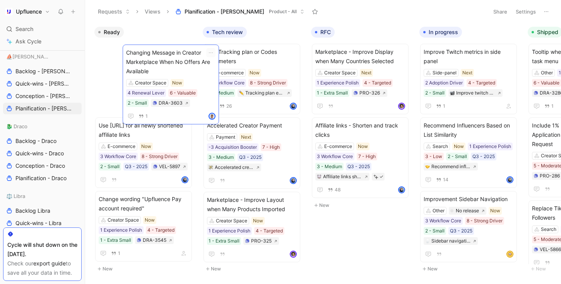
drag, startPoint x: 282, startPoint y: 63, endPoint x: 199, endPoint y: 64, distance: 83.2
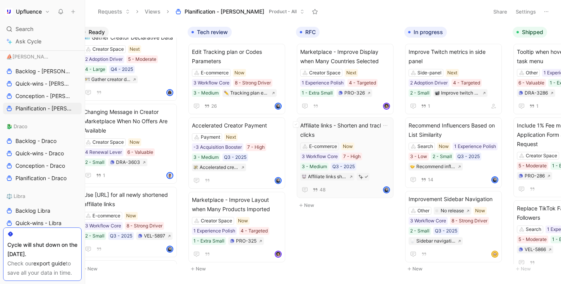
scroll to position [0, 16]
click at [369, 93] on icon at bounding box center [367, 92] width 3 height 3
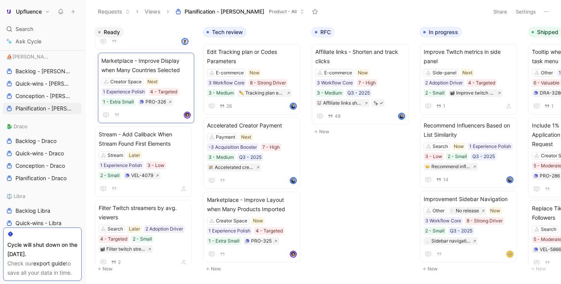
scroll to position [770, 0]
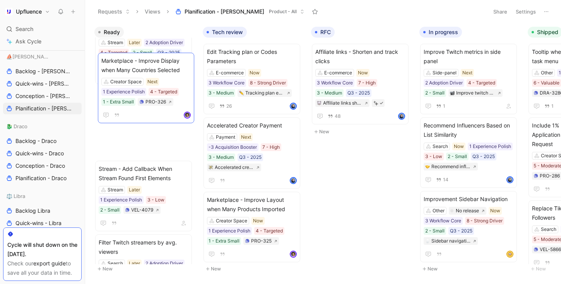
drag, startPoint x: 349, startPoint y: 53, endPoint x: 151, endPoint y: 61, distance: 197.9
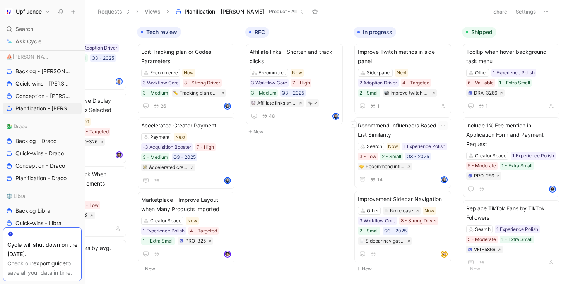
scroll to position [0, 78]
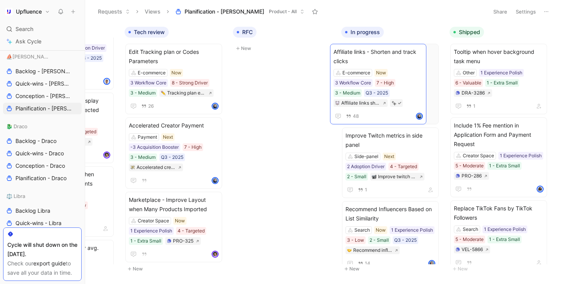
drag, startPoint x: 369, startPoint y: 61, endPoint x: 376, endPoint y: 61, distance: 7.0
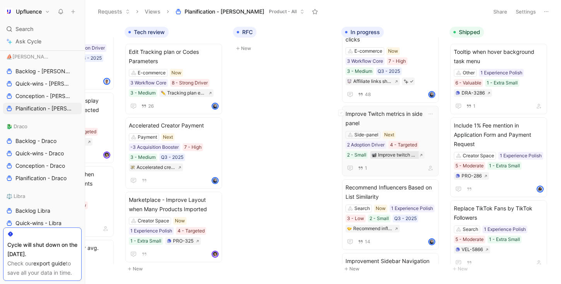
scroll to position [28, 0]
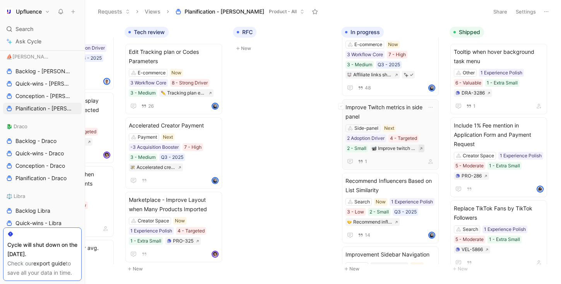
click at [421, 149] on icon at bounding box center [420, 148] width 3 height 3
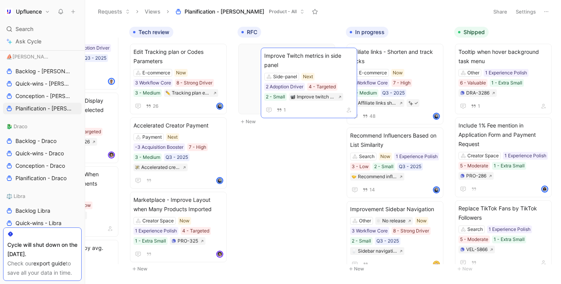
scroll to position [0, 78]
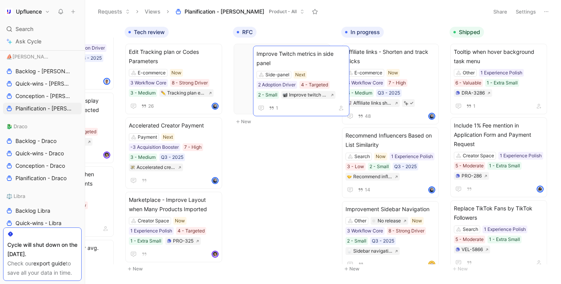
drag, startPoint x: 394, startPoint y: 115, endPoint x: 303, endPoint y: 62, distance: 105.2
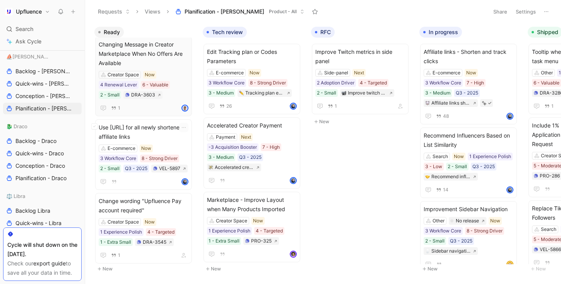
scroll to position [1004, 0]
